Goal: Task Accomplishment & Management: Manage account settings

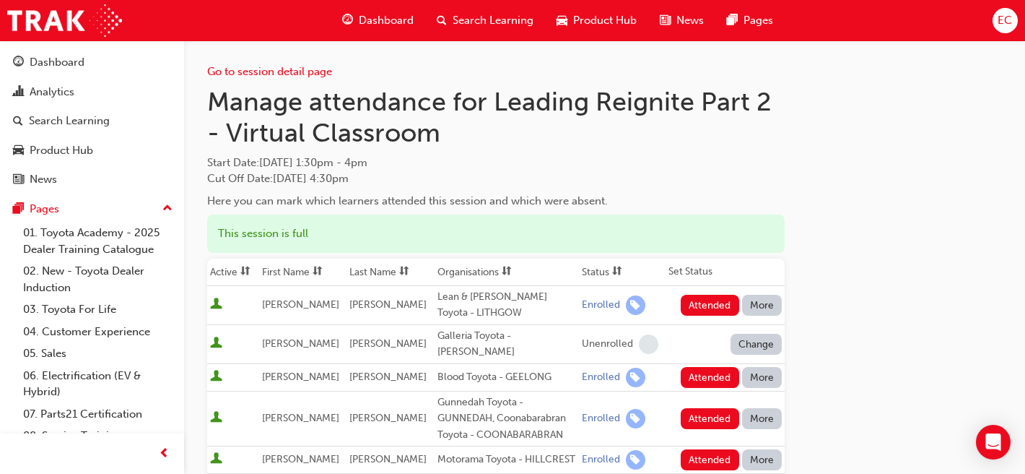
click at [295, 269] on th "First Name" at bounding box center [302, 271] width 87 height 27
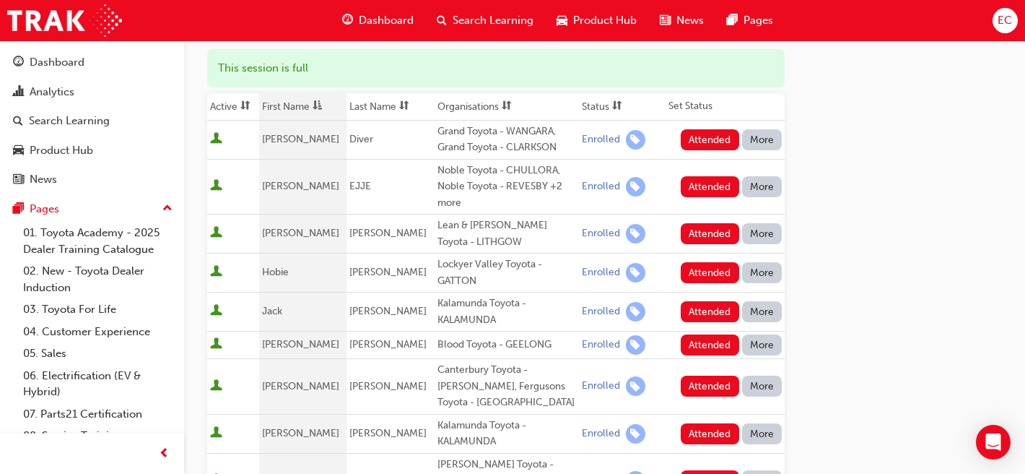
scroll to position [173, 0]
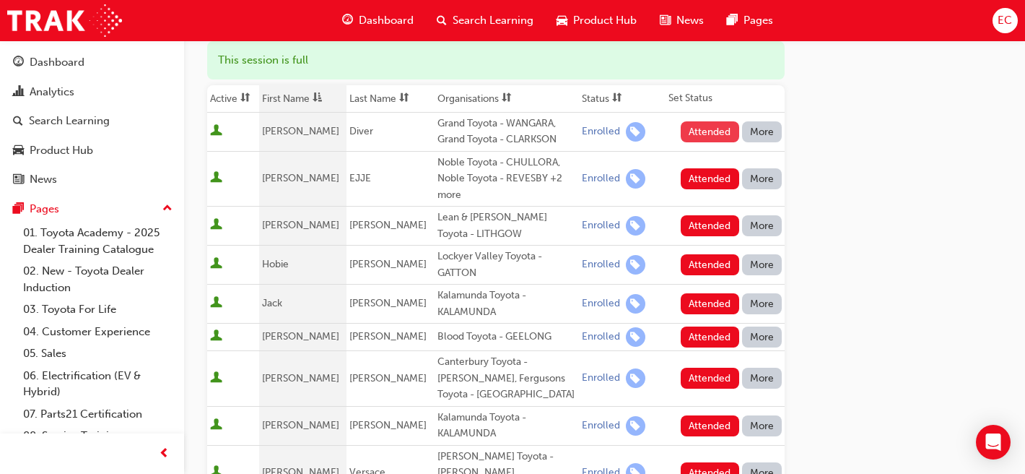
click at [727, 139] on button "Attended" at bounding box center [710, 131] width 58 height 21
click at [714, 223] on button "Attended" at bounding box center [710, 225] width 58 height 21
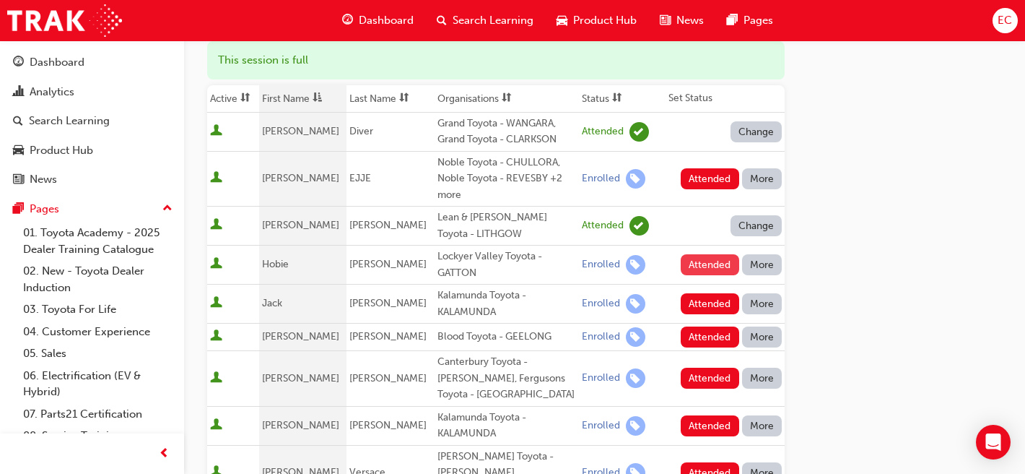
click at [706, 264] on button "Attended" at bounding box center [710, 264] width 58 height 21
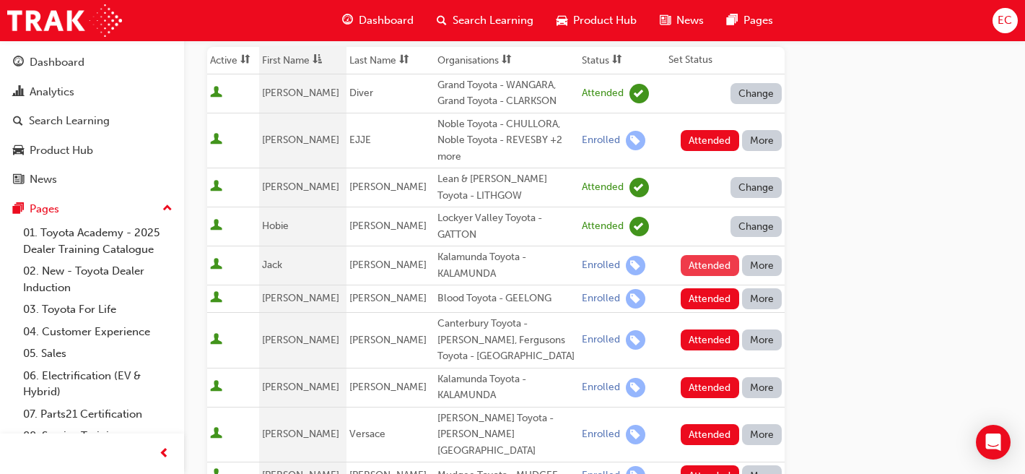
click at [716, 263] on button "Attended" at bounding box center [710, 265] width 58 height 21
click at [711, 300] on button "Attended" at bounding box center [710, 298] width 58 height 21
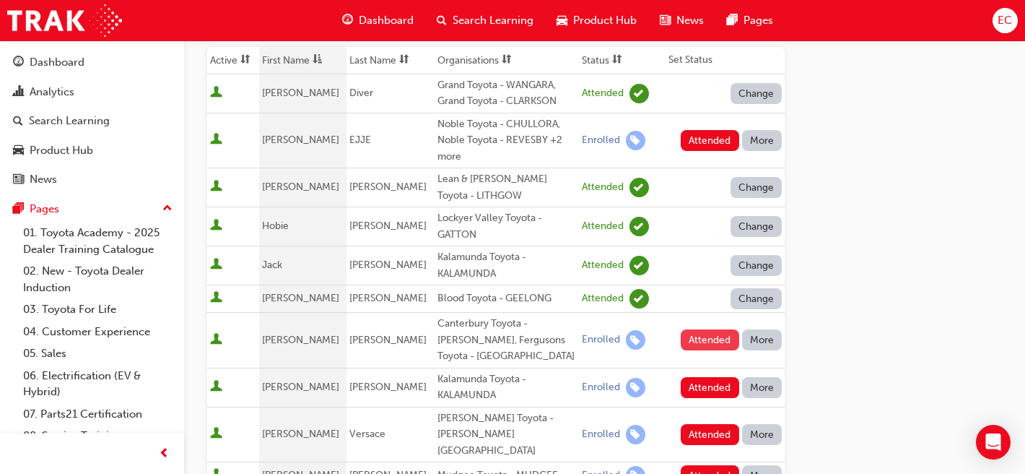
click at [700, 335] on button "Attended" at bounding box center [710, 339] width 58 height 21
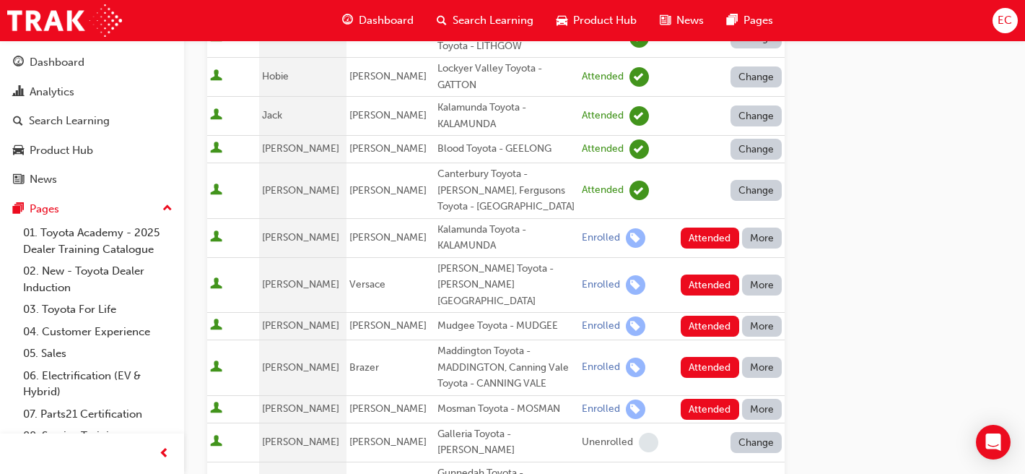
scroll to position [362, 0]
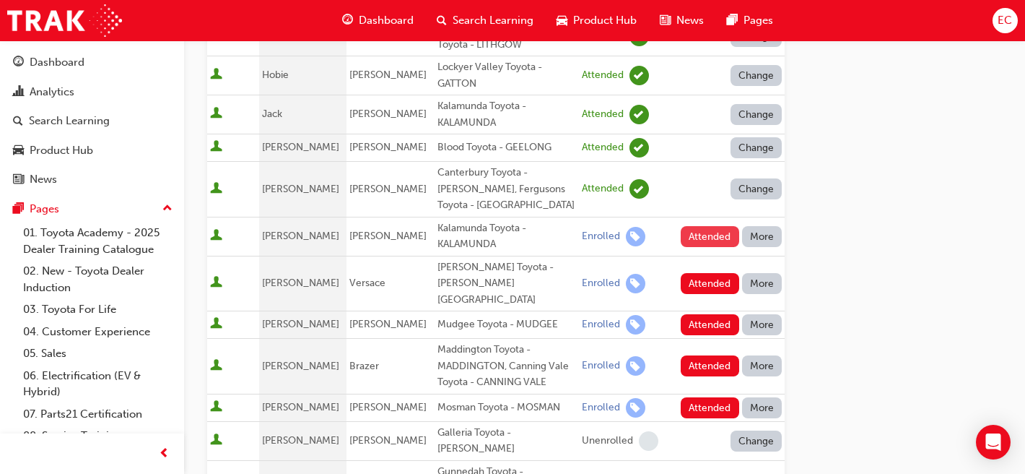
click at [705, 235] on button "Attended" at bounding box center [710, 236] width 58 height 21
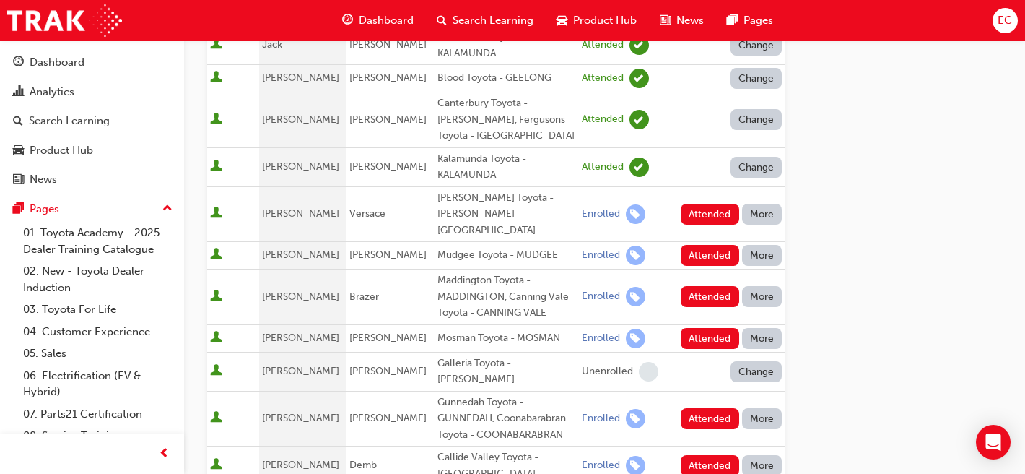
scroll to position [434, 0]
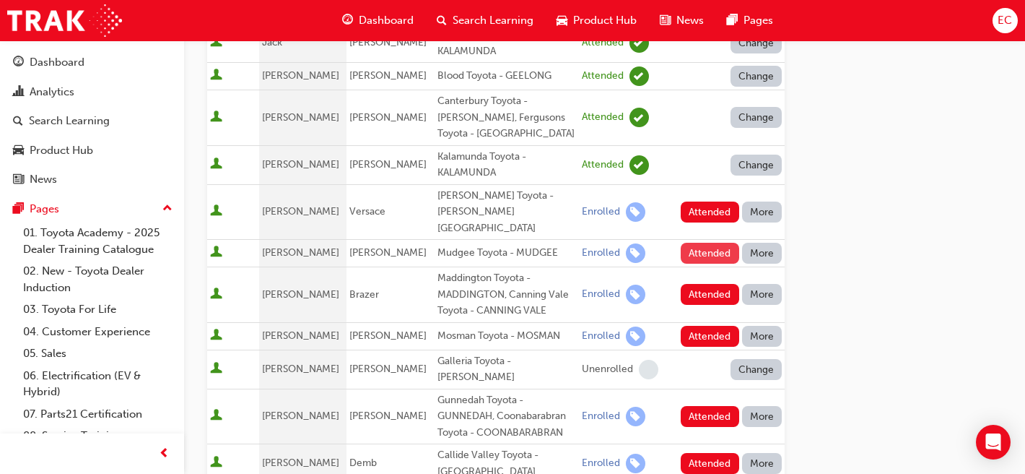
click at [704, 243] on button "Attended" at bounding box center [710, 253] width 58 height 21
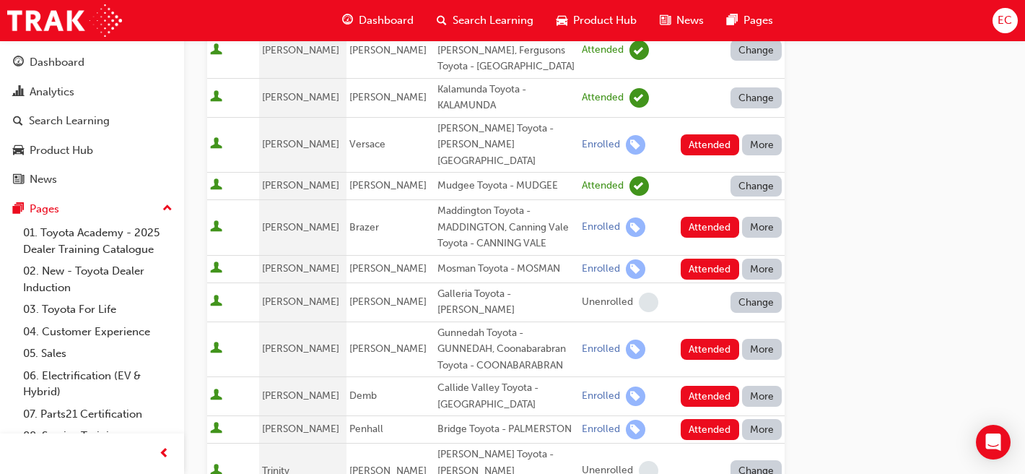
scroll to position [526, 0]
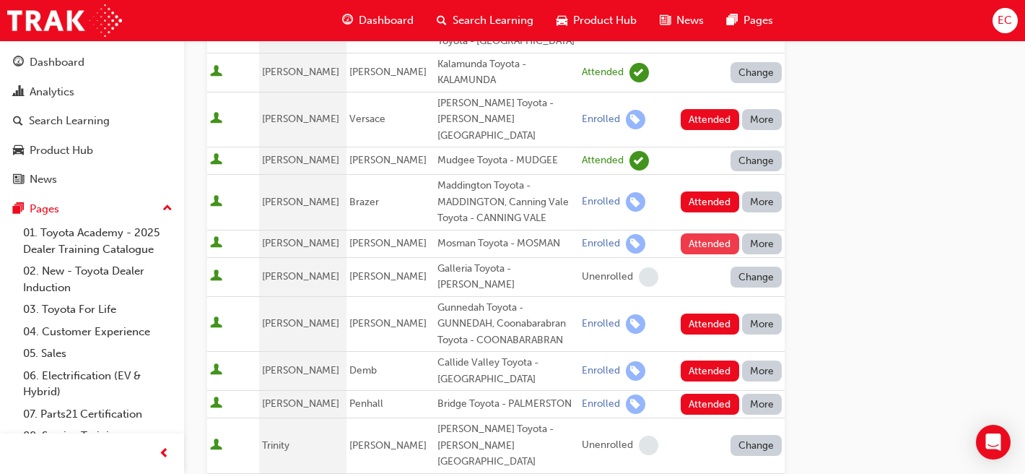
click at [703, 233] on button "Attended" at bounding box center [710, 243] width 58 height 21
click at [707, 313] on button "Attended" at bounding box center [710, 323] width 58 height 21
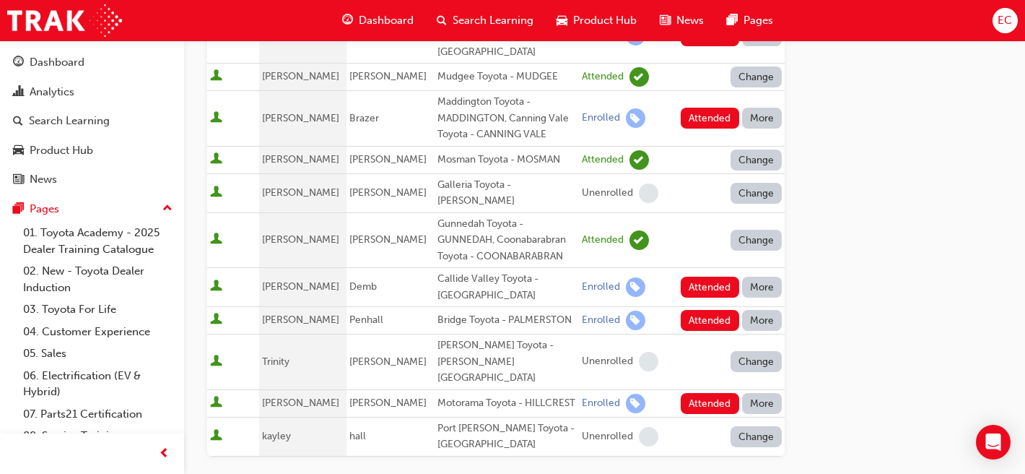
scroll to position [612, 0]
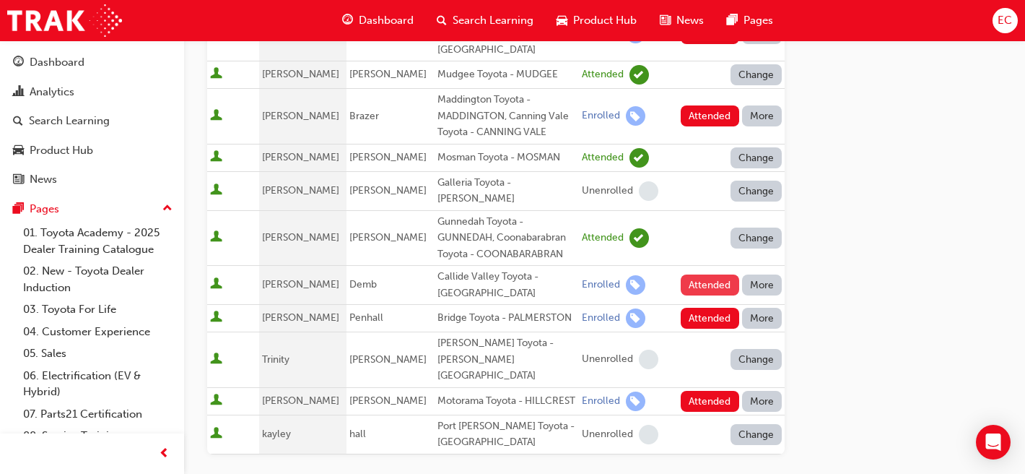
click at [718, 274] on button "Attended" at bounding box center [710, 284] width 58 height 21
click at [704, 308] on button "Attended" at bounding box center [710, 318] width 58 height 21
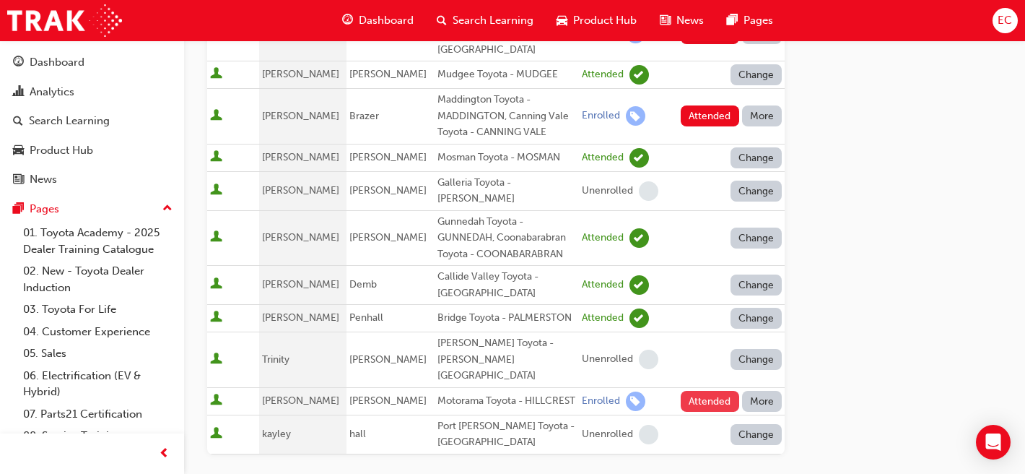
click at [702, 391] on button "Attended" at bounding box center [710, 401] width 58 height 21
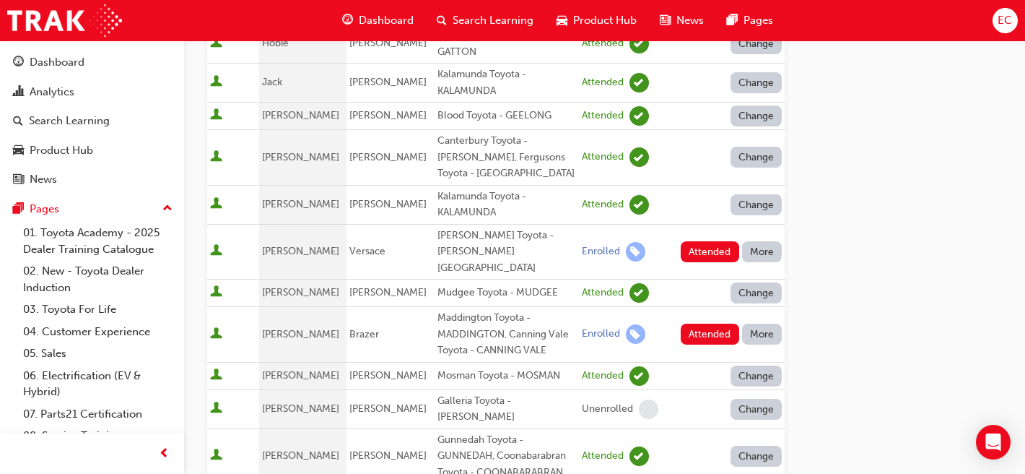
scroll to position [415, 0]
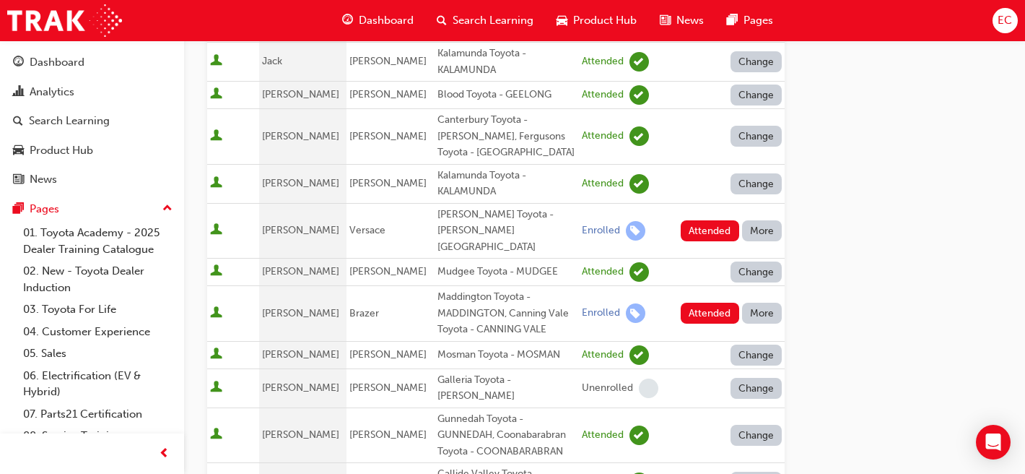
click at [766, 302] on button "More" at bounding box center [762, 312] width 40 height 21
click at [736, 331] on div "Absent" at bounding box center [741, 330] width 34 height 17
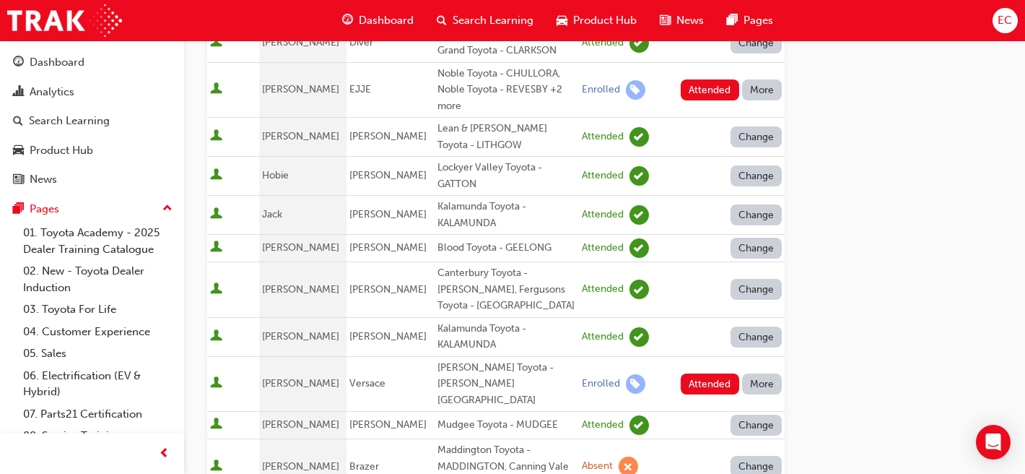
scroll to position [258, 0]
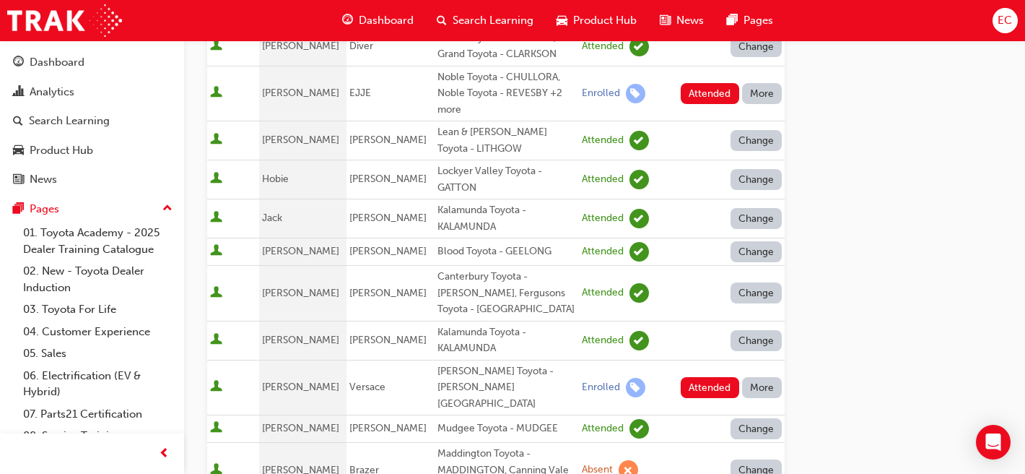
click at [756, 380] on button "More" at bounding box center [762, 387] width 40 height 21
click at [753, 288] on div "Absent" at bounding box center [741, 290] width 34 height 17
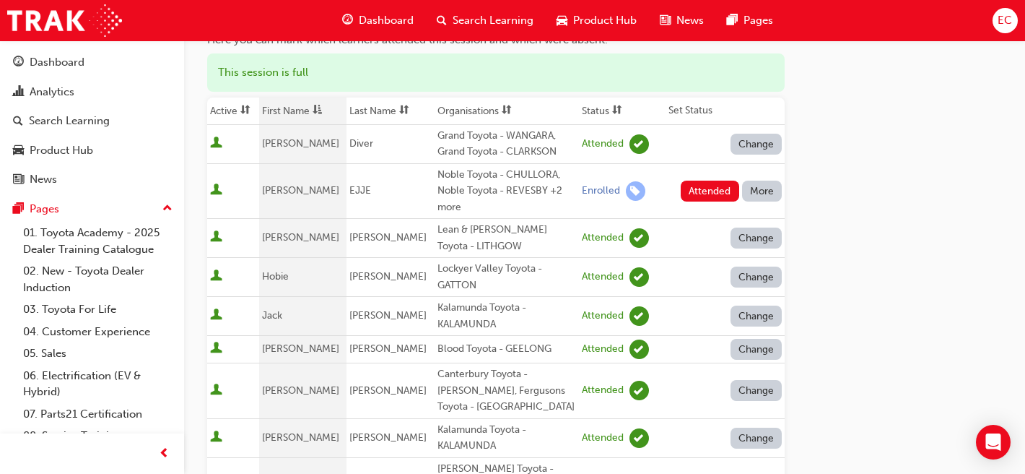
scroll to position [152, 0]
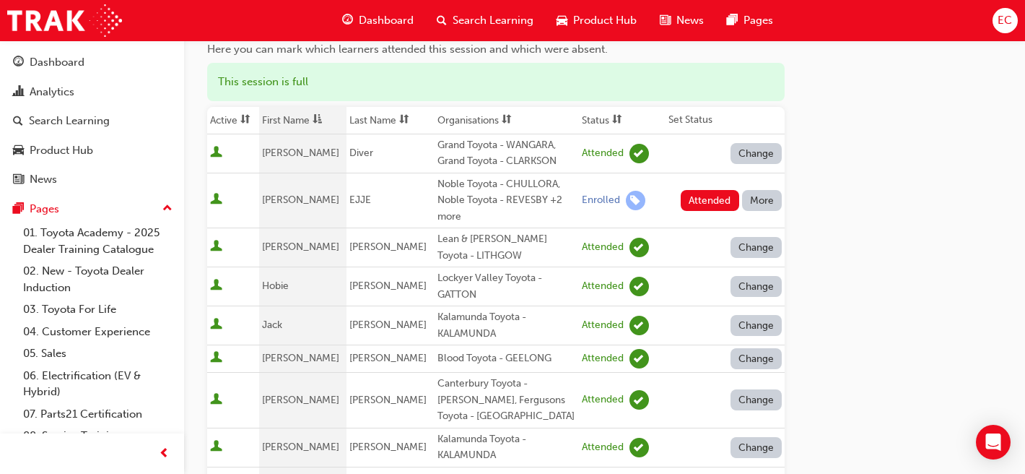
click at [767, 193] on button "More" at bounding box center [762, 200] width 40 height 21
click at [751, 226] on div "Absent" at bounding box center [741, 234] width 34 height 17
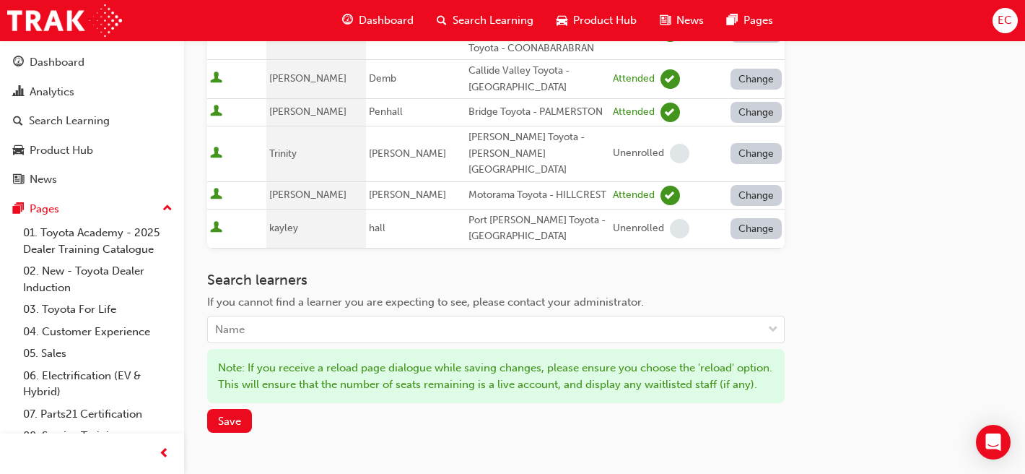
scroll to position [820, 0]
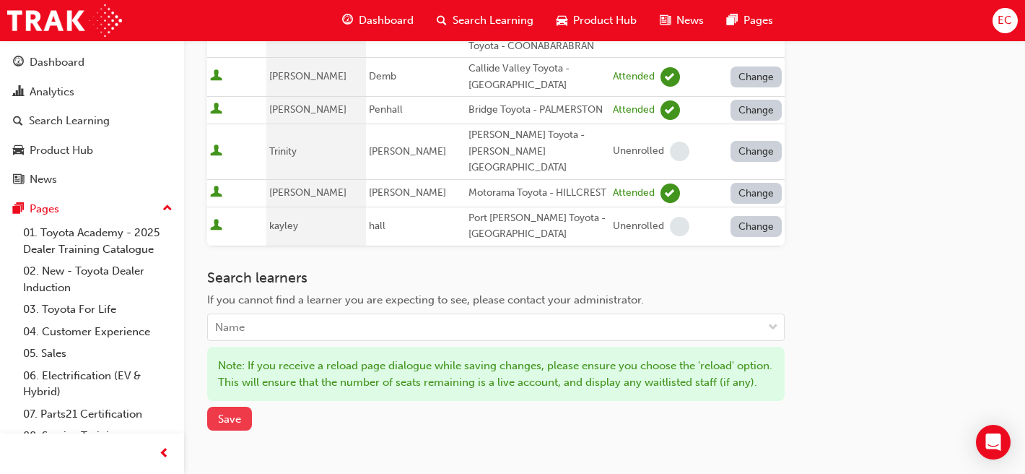
click at [218, 412] on span "Save" at bounding box center [229, 418] width 23 height 13
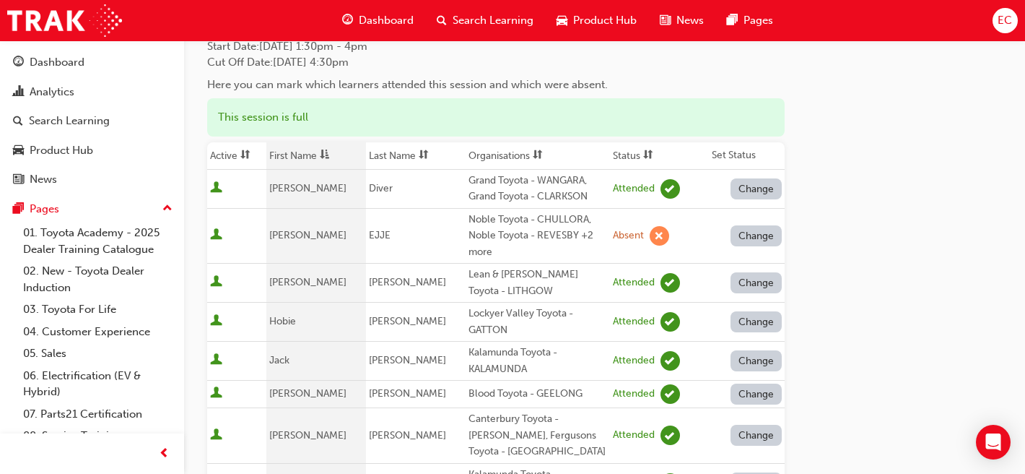
scroll to position [0, 0]
